Goal: Find specific page/section: Find specific page/section

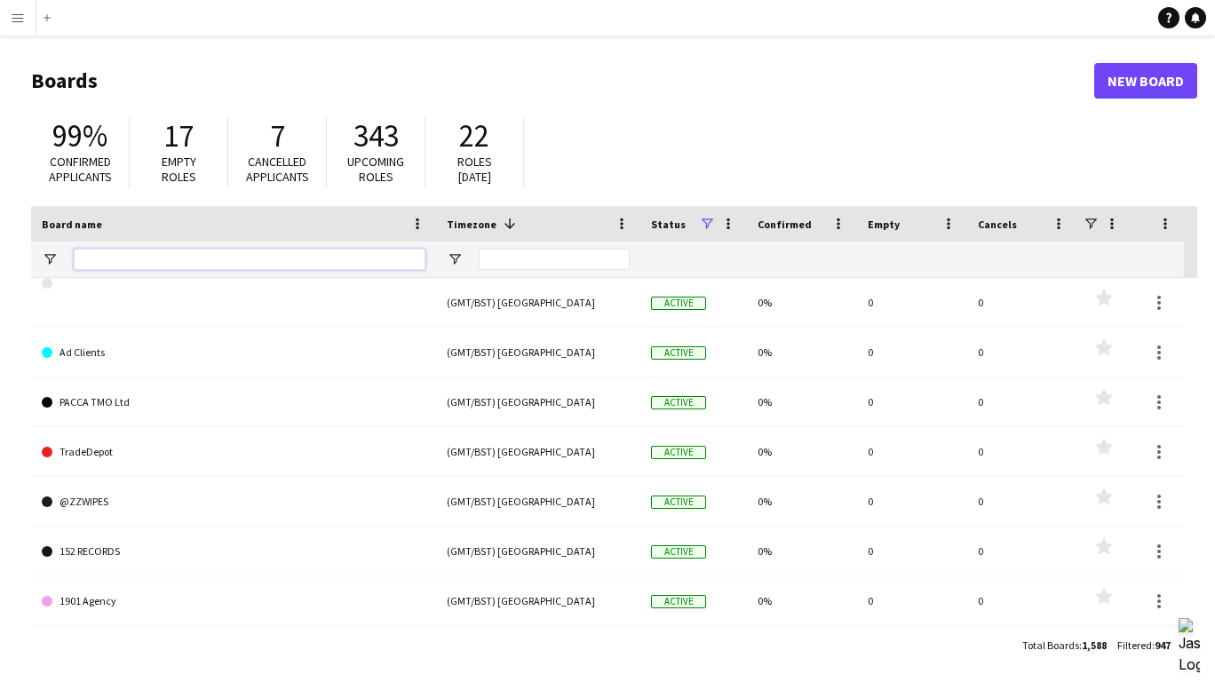
click at [195, 261] on input "Board name Filter Input" at bounding box center [250, 259] width 352 height 21
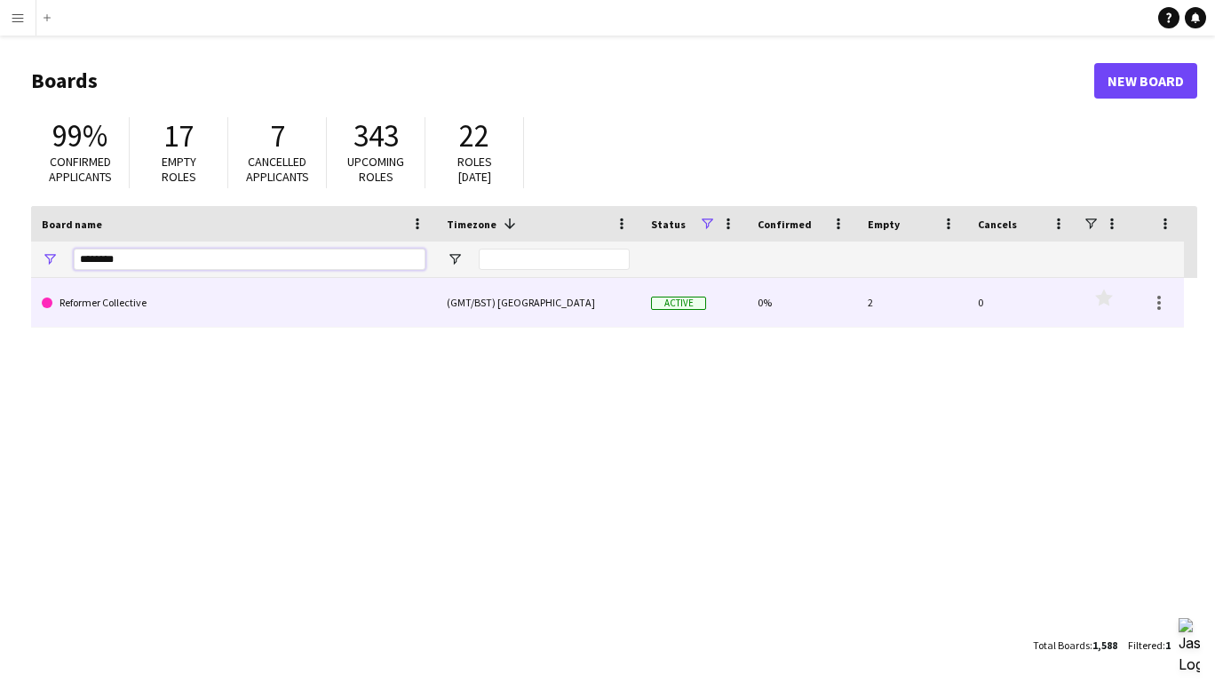
type input "********"
click at [171, 291] on link "Reformer Collective" at bounding box center [234, 303] width 384 height 50
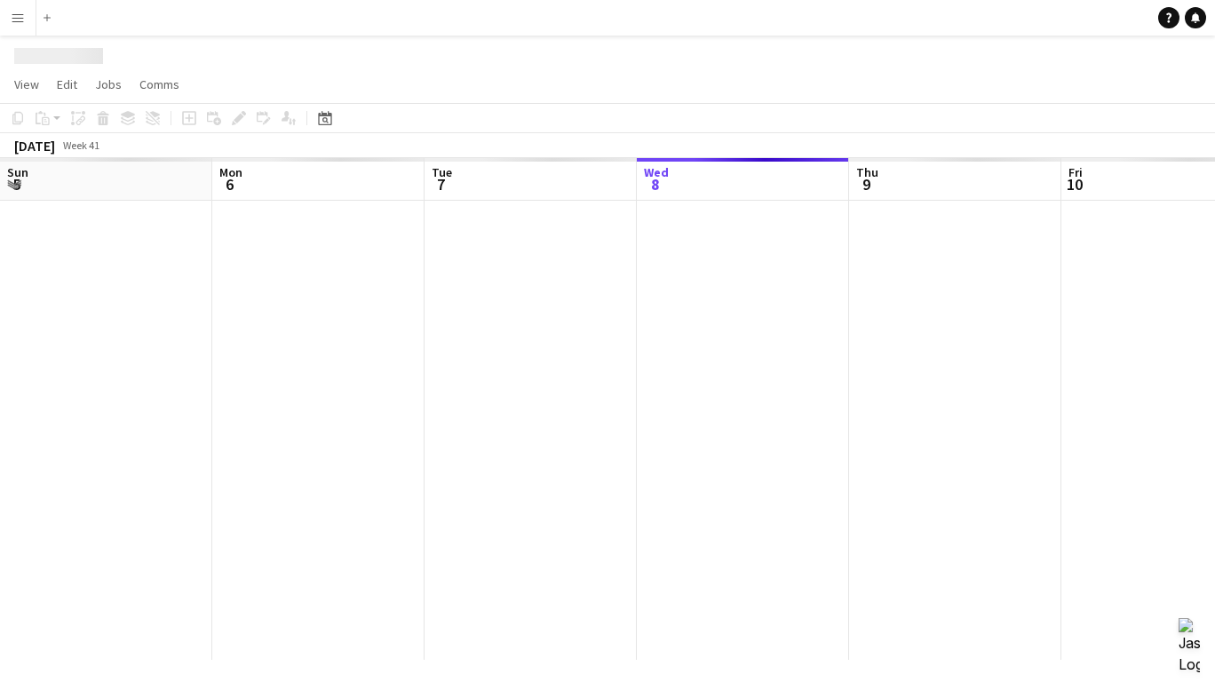
scroll to position [0, 425]
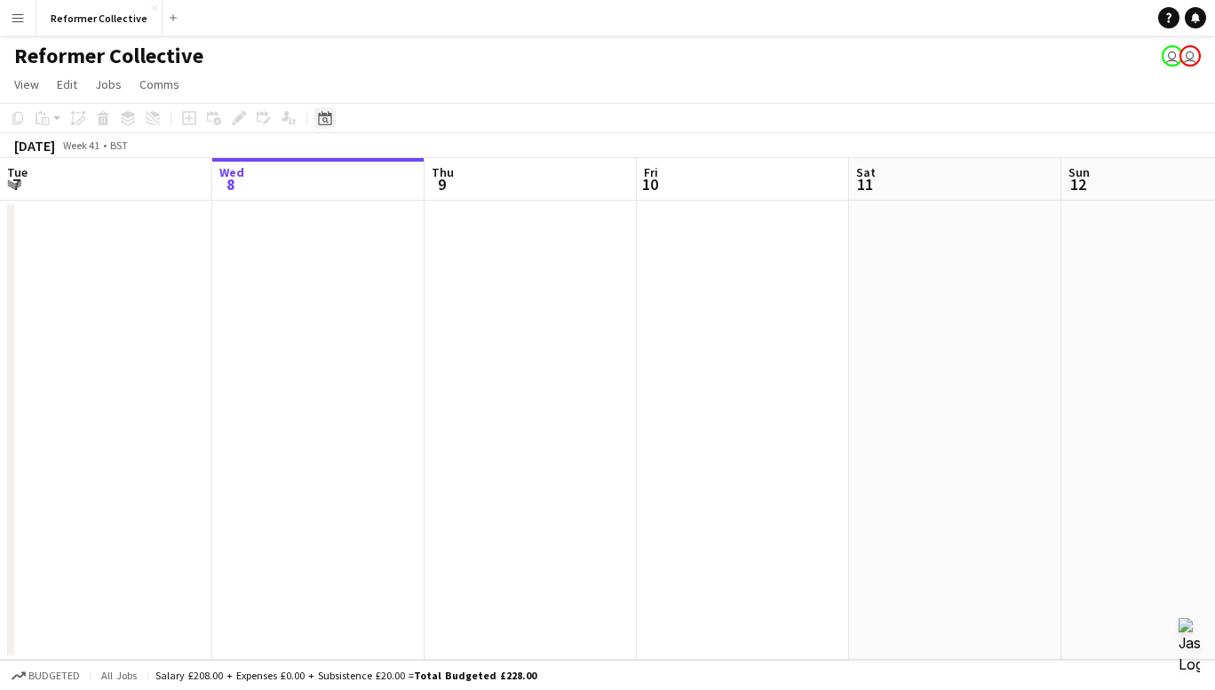
click at [316, 119] on div "Date picker" at bounding box center [325, 118] width 21 height 21
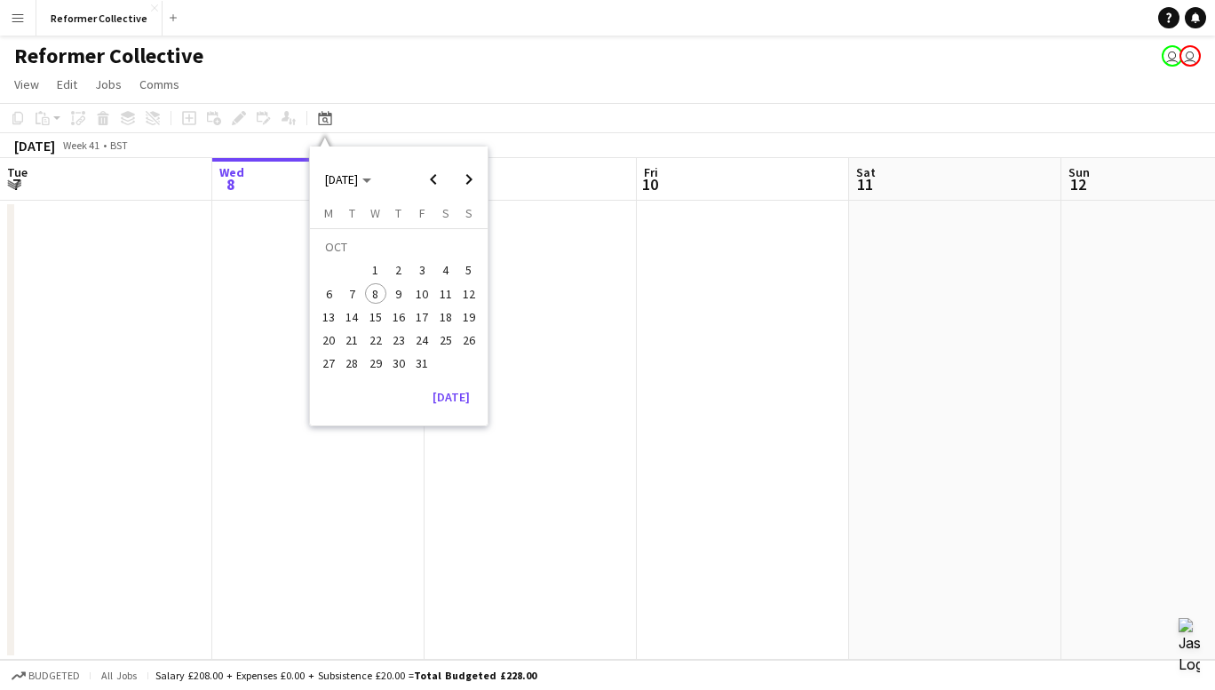
click at [374, 330] on span "22" at bounding box center [375, 340] width 21 height 21
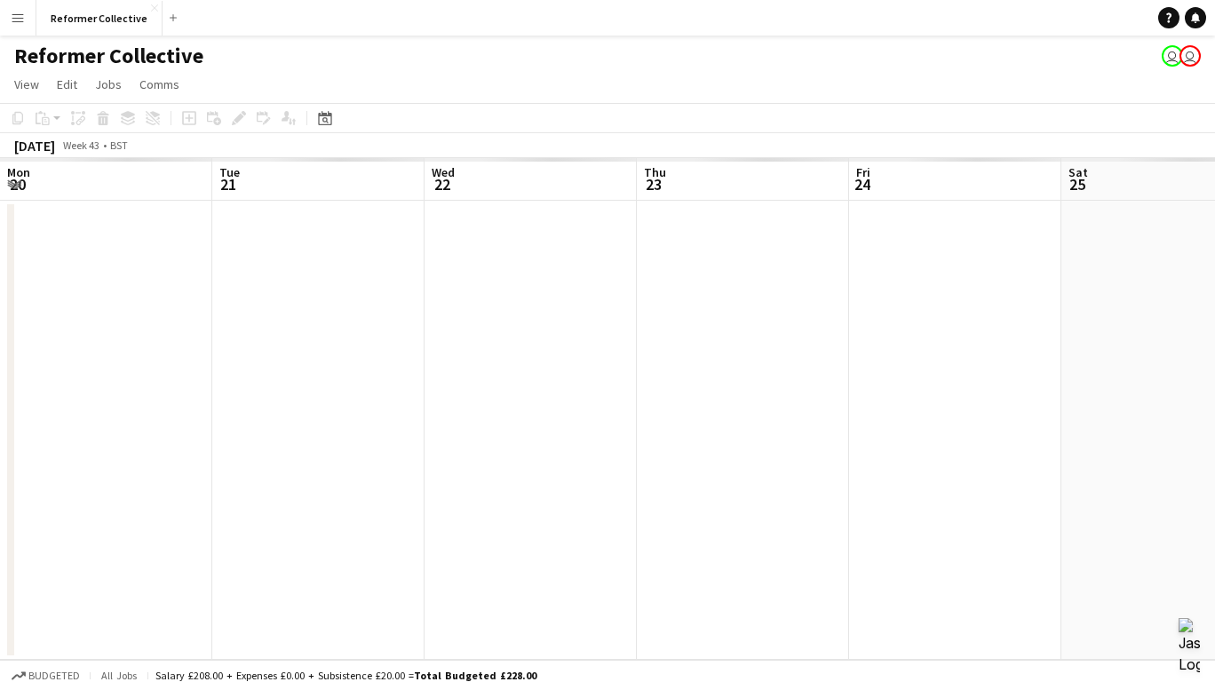
scroll to position [0, 611]
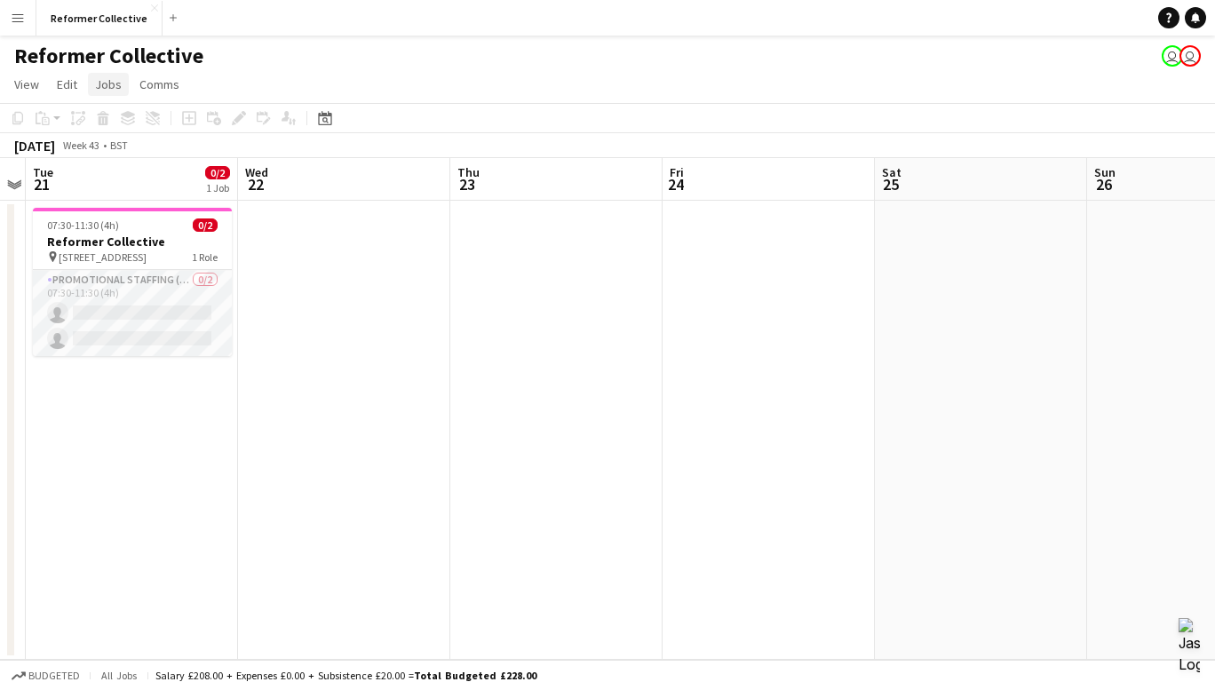
click at [108, 81] on span "Jobs" at bounding box center [108, 84] width 27 height 16
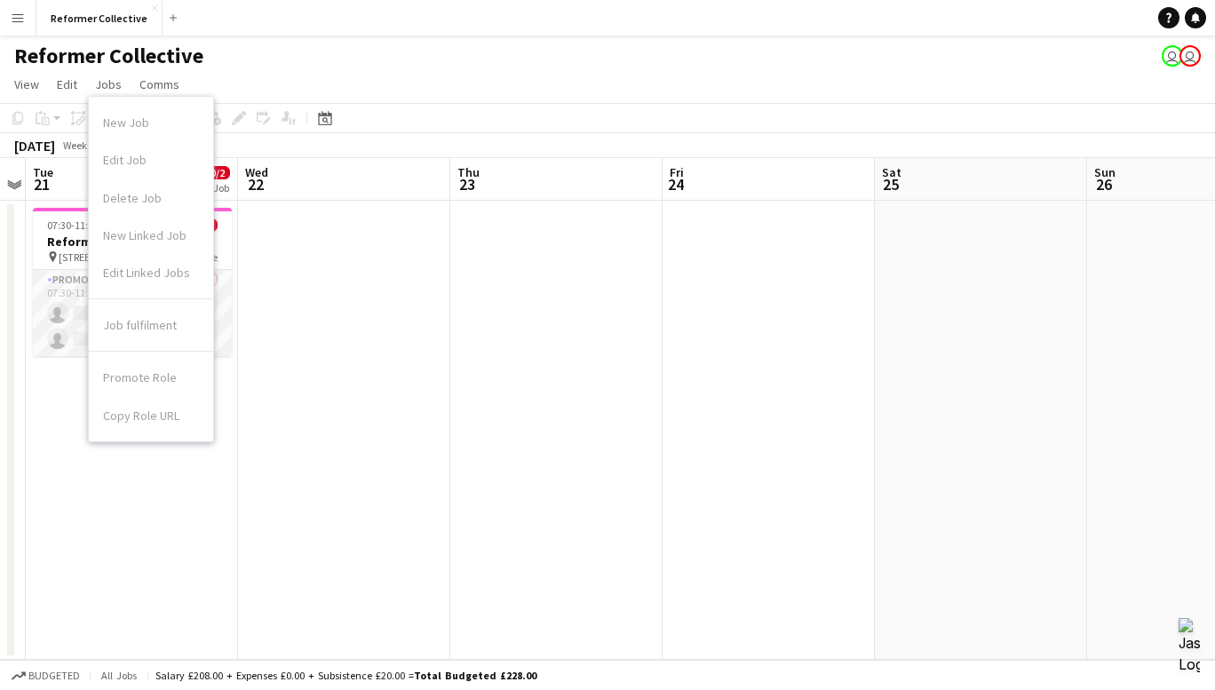
click at [430, 101] on app-page-menu "View Day view expanded Day view collapsed Month view Date picker Jump to [DATE]…" at bounding box center [607, 86] width 1215 height 34
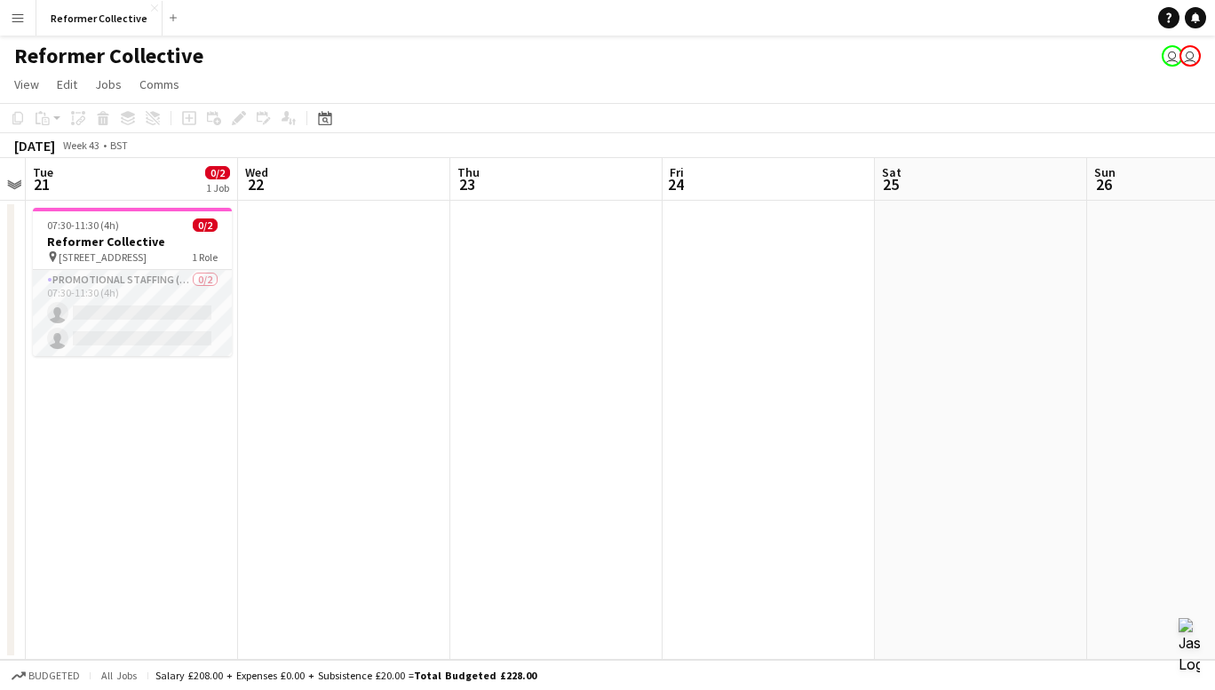
click at [296, 174] on app-board-header-date "Wed 22" at bounding box center [344, 179] width 212 height 43
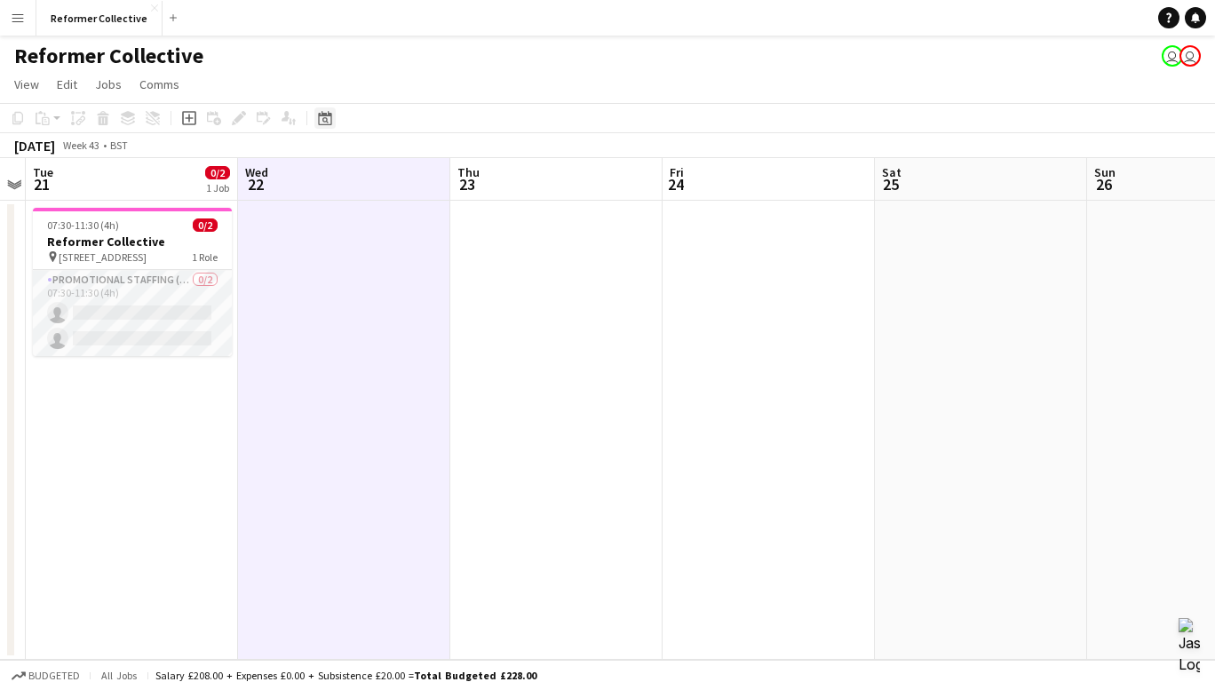
click at [321, 119] on icon "Date picker" at bounding box center [325, 118] width 14 height 14
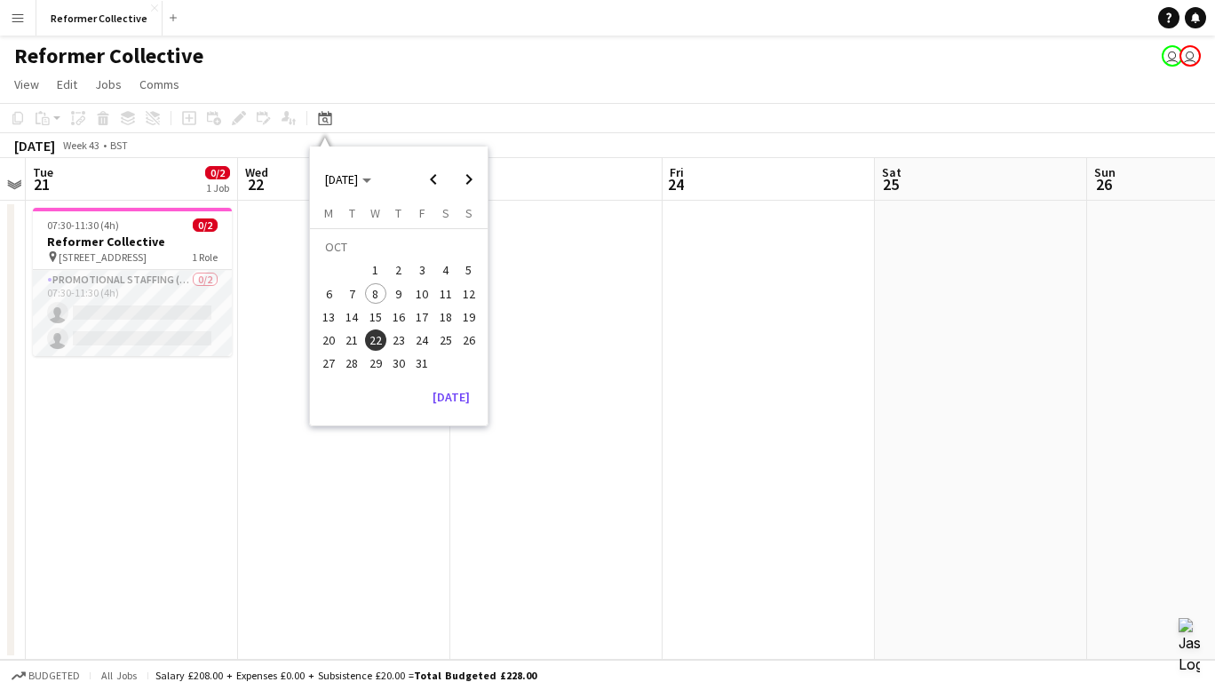
click at [376, 268] on span "1" at bounding box center [375, 270] width 21 height 21
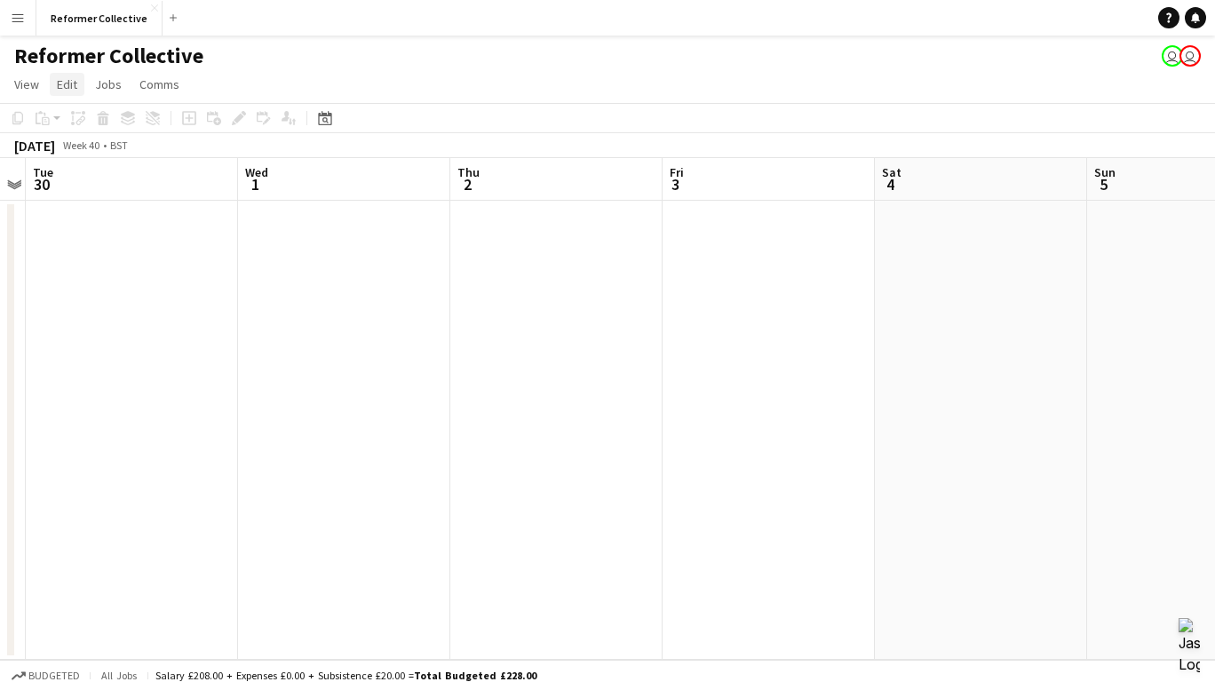
click at [70, 86] on span "Edit" at bounding box center [67, 84] width 20 height 16
click at [116, 84] on span "Jobs" at bounding box center [108, 84] width 27 height 16
click at [25, 78] on span "View" at bounding box center [26, 84] width 25 height 16
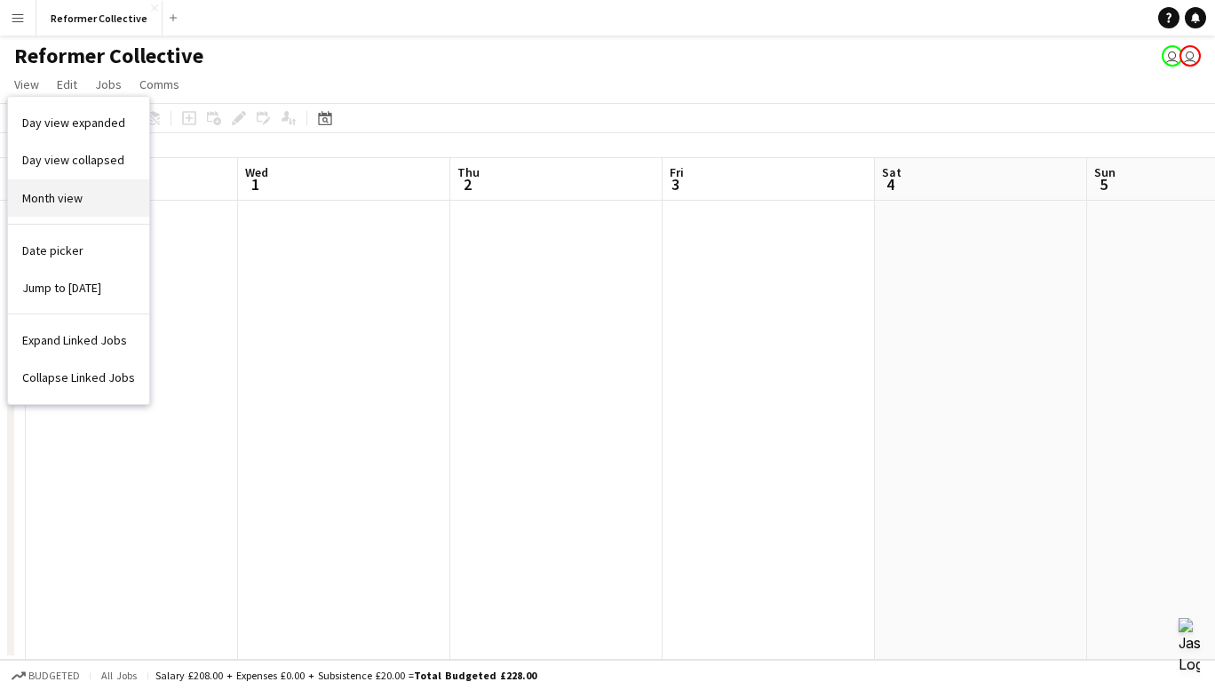
click at [63, 187] on link "Month view" at bounding box center [78, 197] width 141 height 37
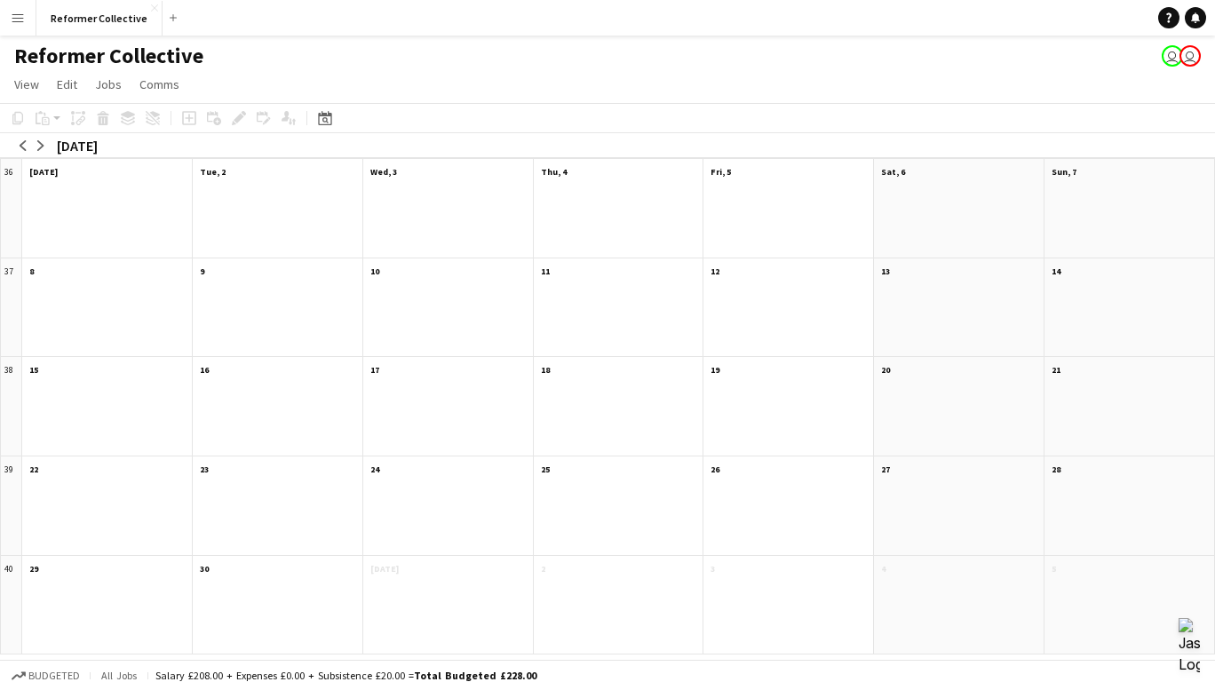
click at [912, 385] on div at bounding box center [959, 417] width 170 height 76
click at [893, 371] on app-month-view-date-header "20" at bounding box center [959, 368] width 170 height 22
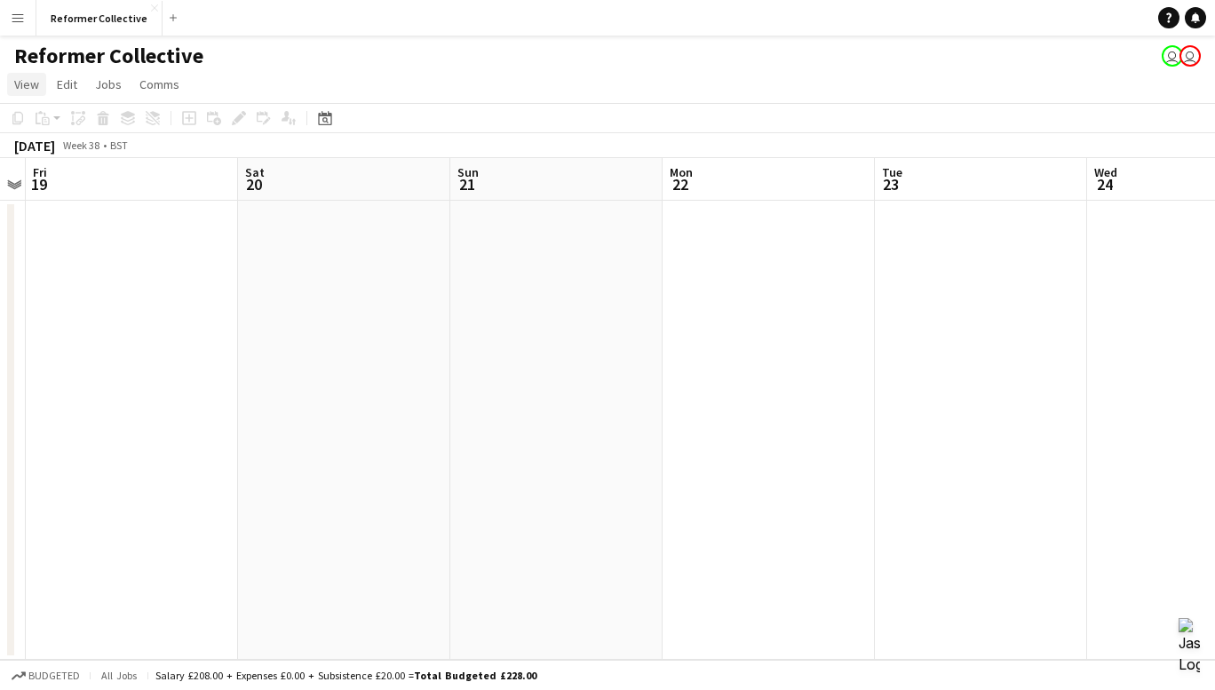
click at [21, 90] on span "View" at bounding box center [26, 84] width 25 height 16
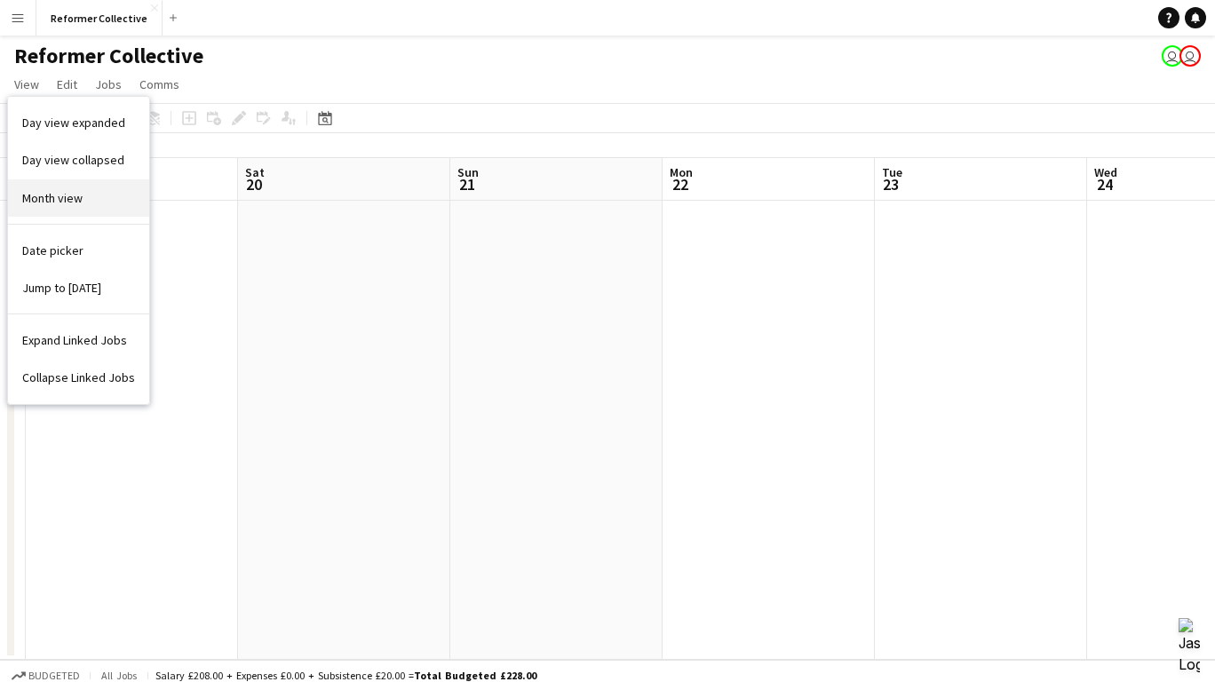
click at [60, 198] on span "Month view" at bounding box center [52, 198] width 60 height 16
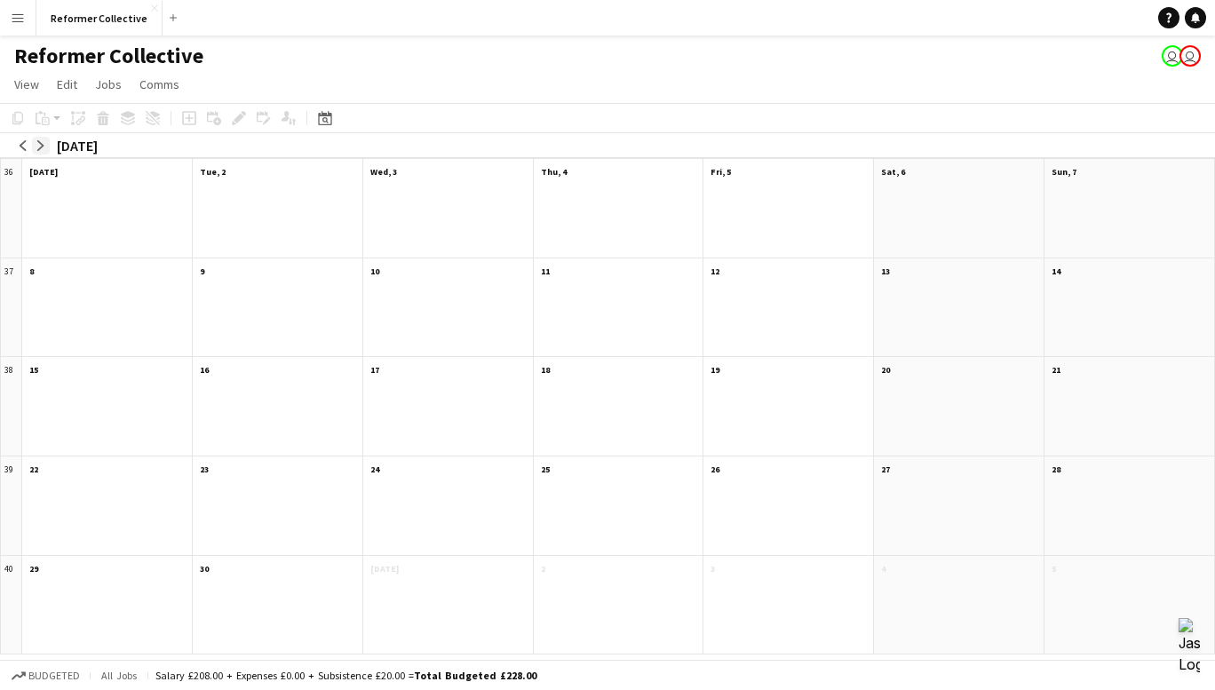
click at [40, 142] on app-icon "arrow-right" at bounding box center [41, 145] width 11 height 11
click at [36, 143] on app-icon "arrow-right" at bounding box center [41, 145] width 11 height 11
click at [17, 144] on button "arrow-left" at bounding box center [23, 146] width 18 height 18
